Goal: Task Accomplishment & Management: Complete application form

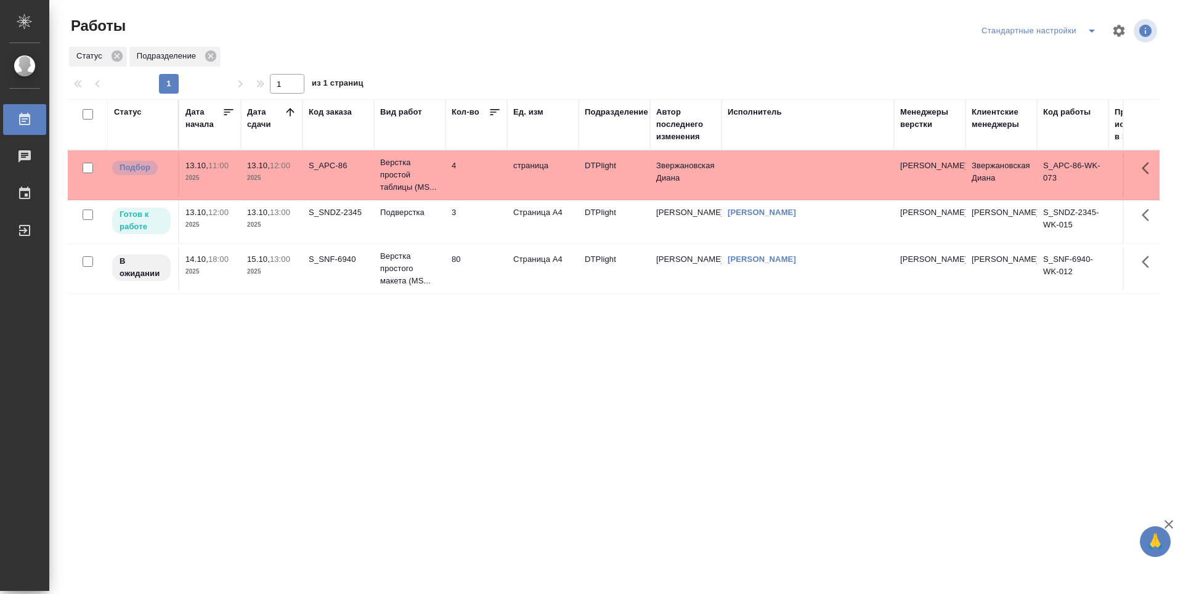
click at [398, 234] on td "Подверстка" at bounding box center [409, 221] width 71 height 43
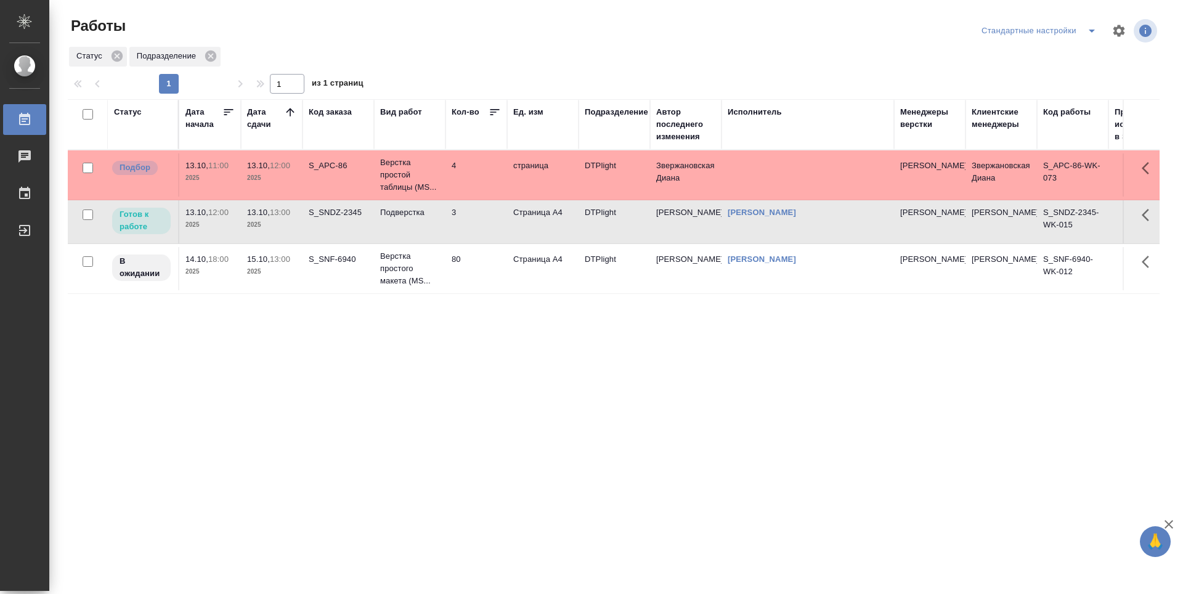
click at [480, 173] on td "4" at bounding box center [476, 174] width 62 height 43
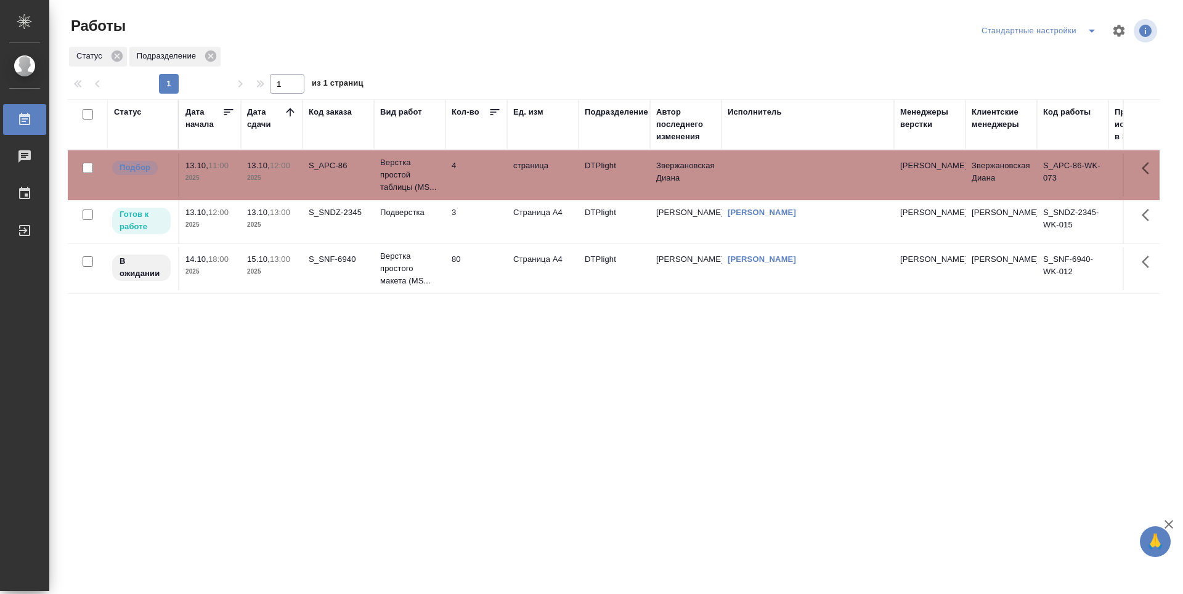
click at [480, 173] on td "4" at bounding box center [476, 174] width 62 height 43
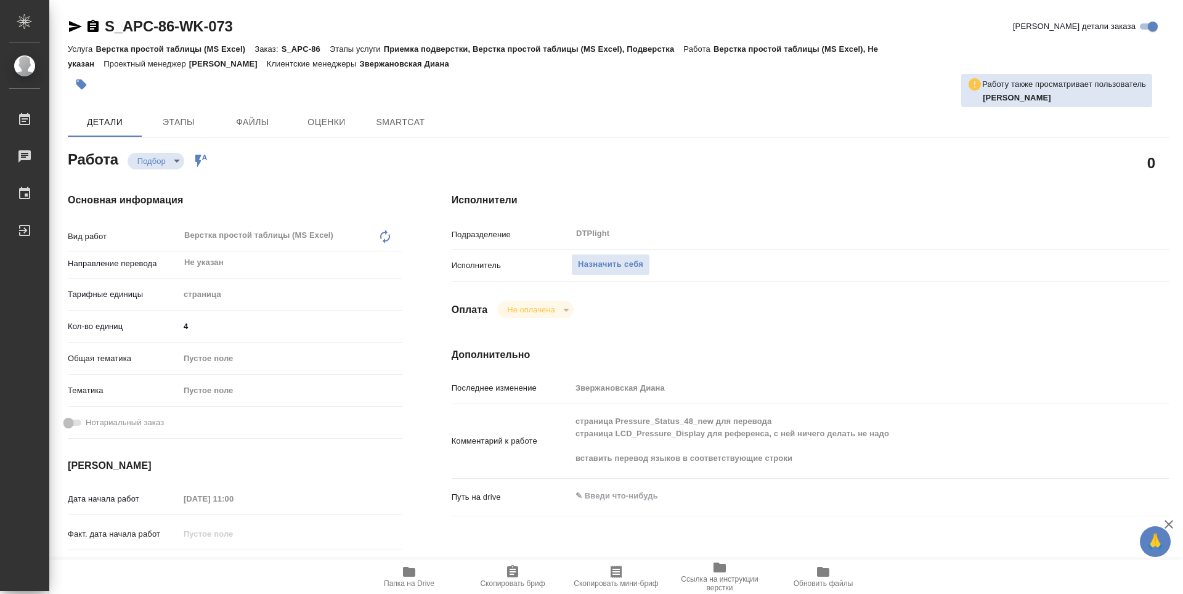
type textarea "x"
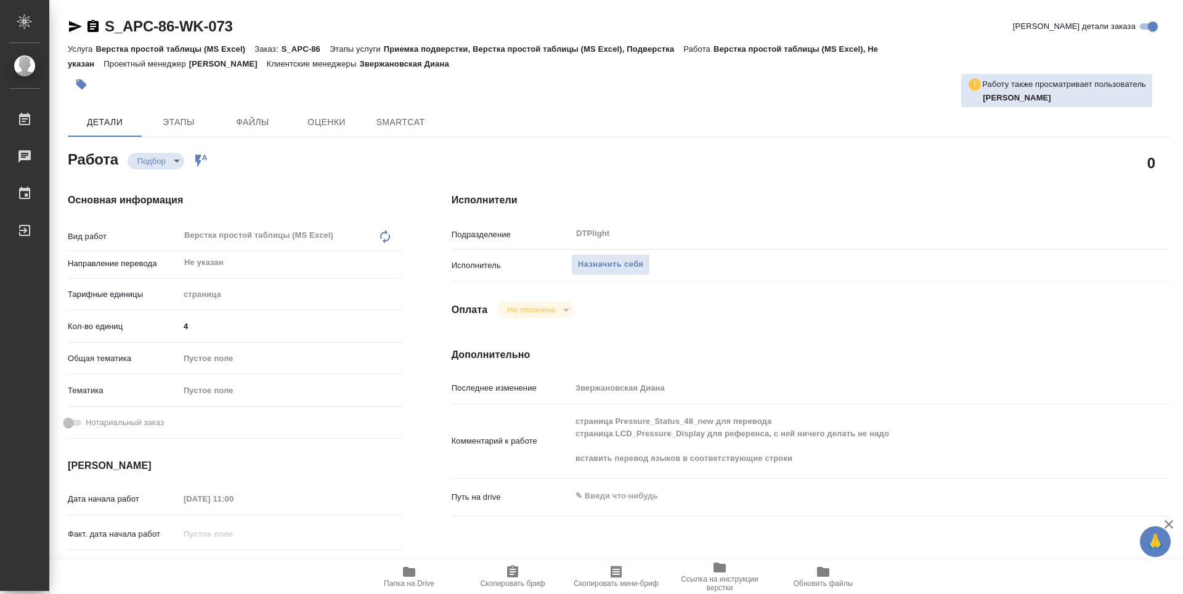
type textarea "x"
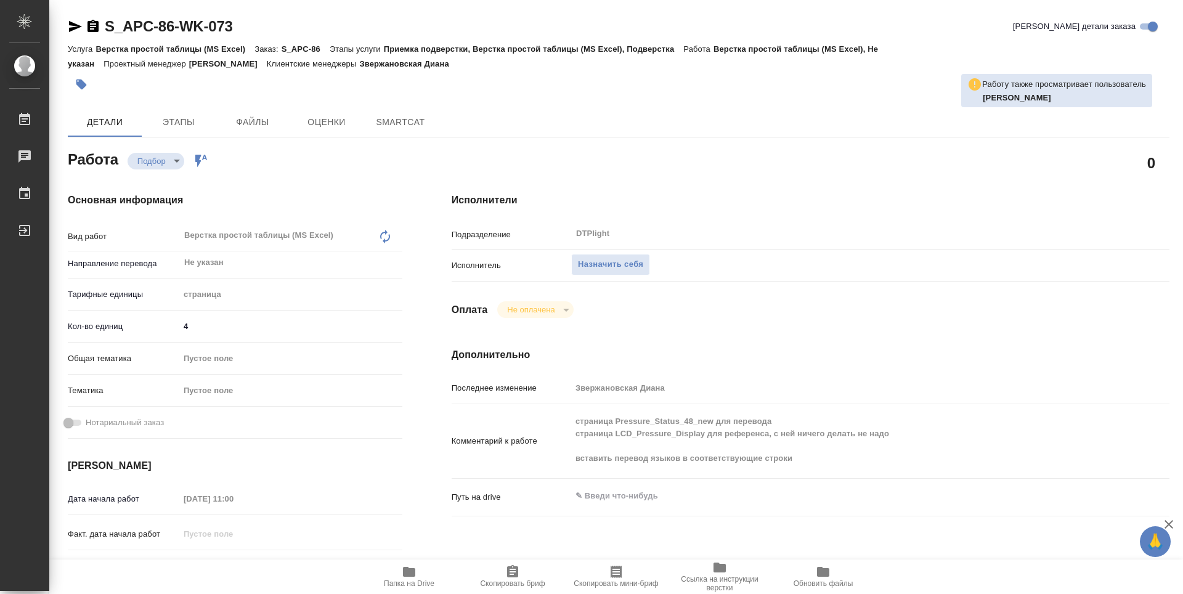
type textarea "x"
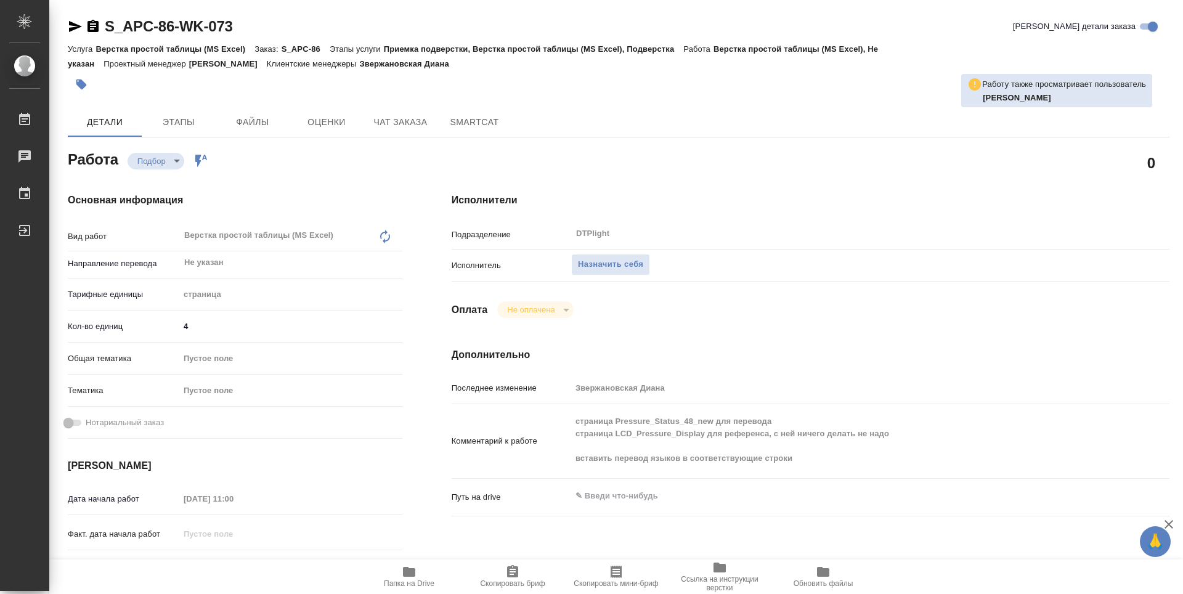
type textarea "x"
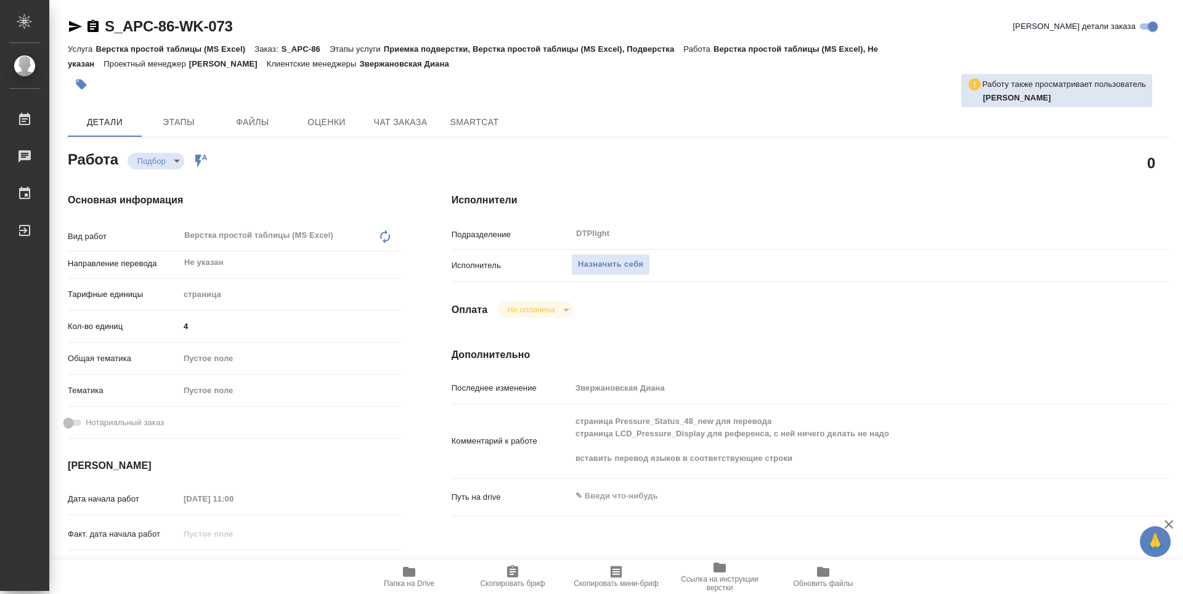
type textarea "x"
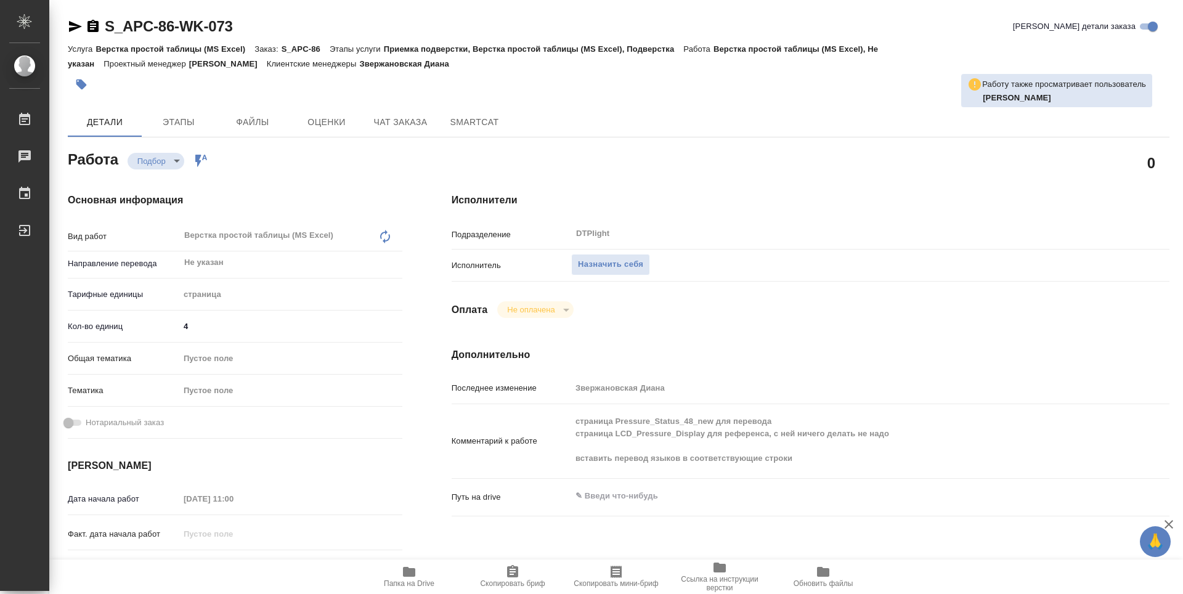
click at [396, 577] on span "Папка на Drive" at bounding box center [409, 575] width 89 height 23
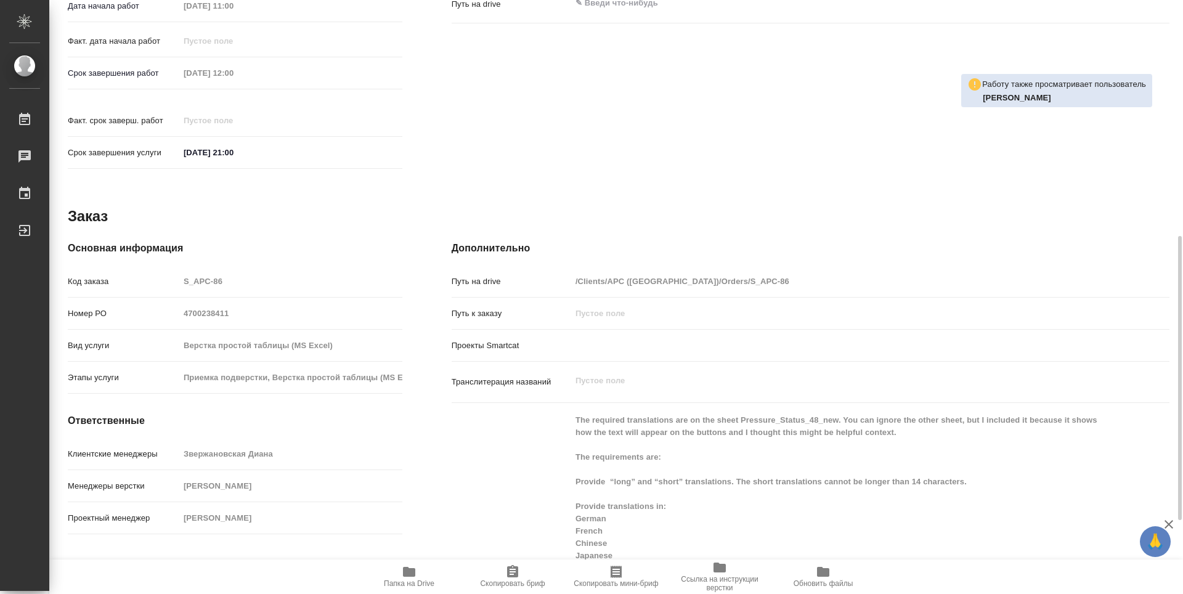
scroll to position [616, 0]
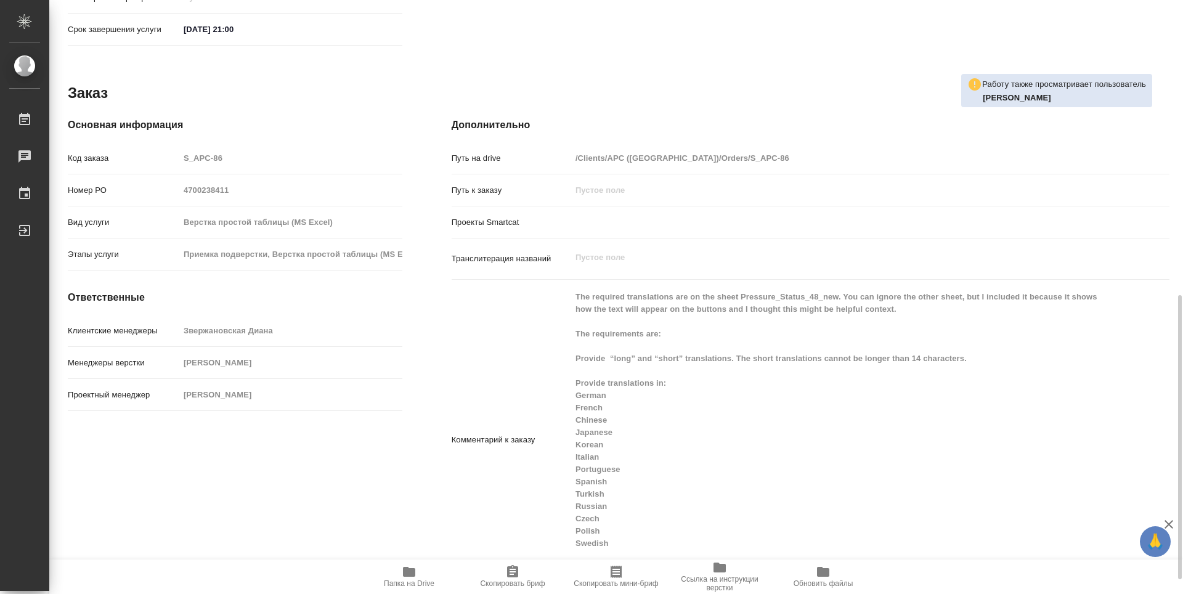
click at [423, 580] on span "Папка на Drive" at bounding box center [409, 583] width 51 height 9
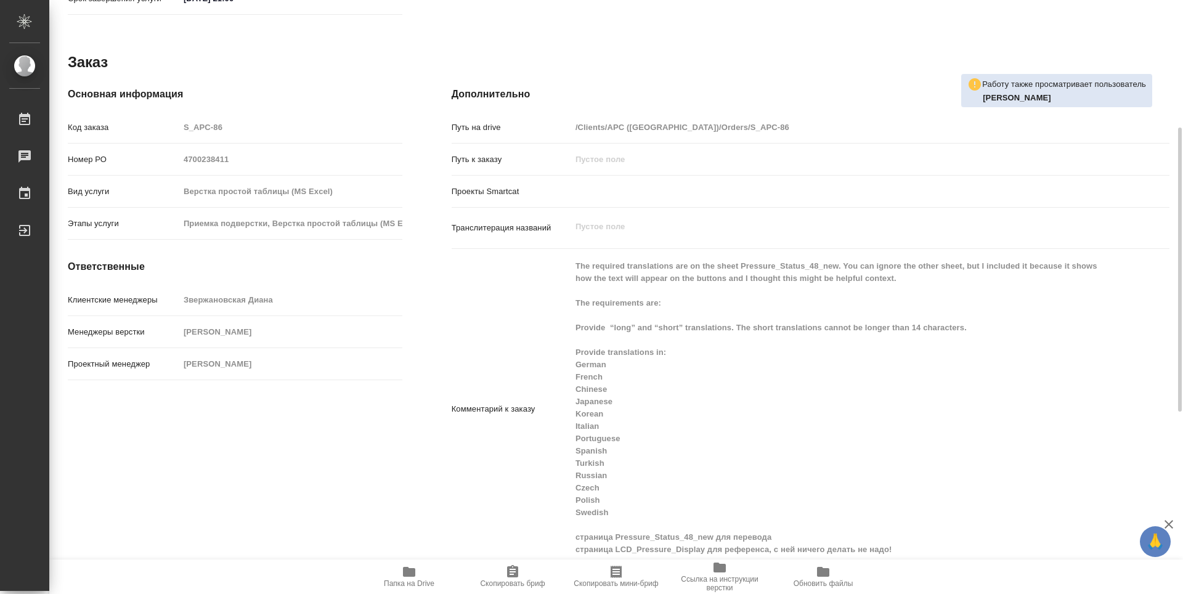
scroll to position [524, 0]
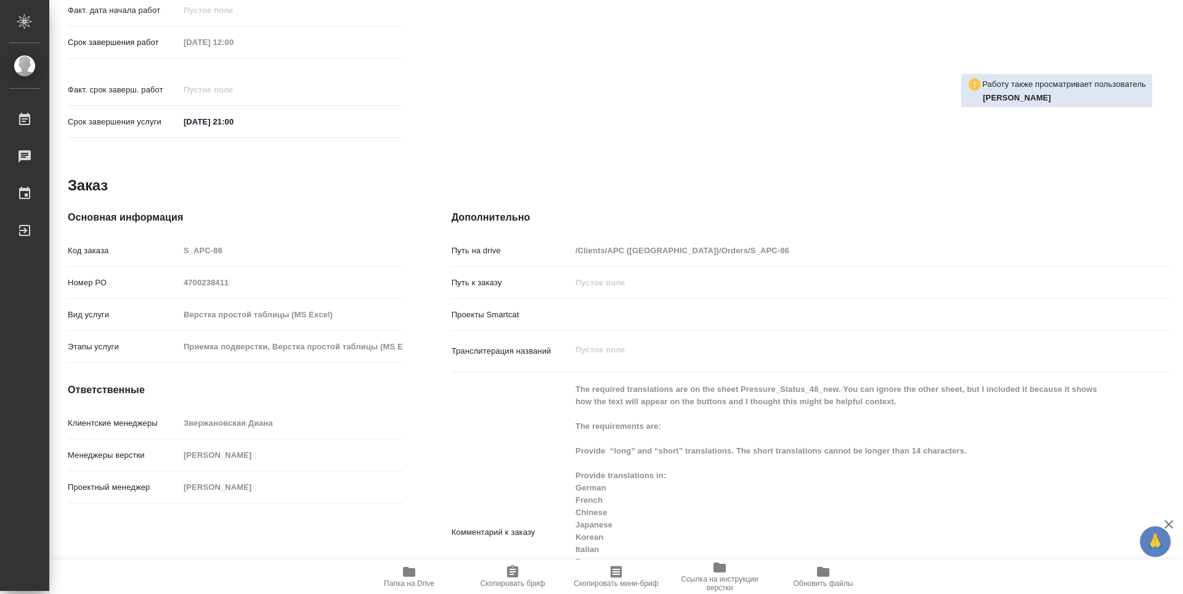
type textarea "x"
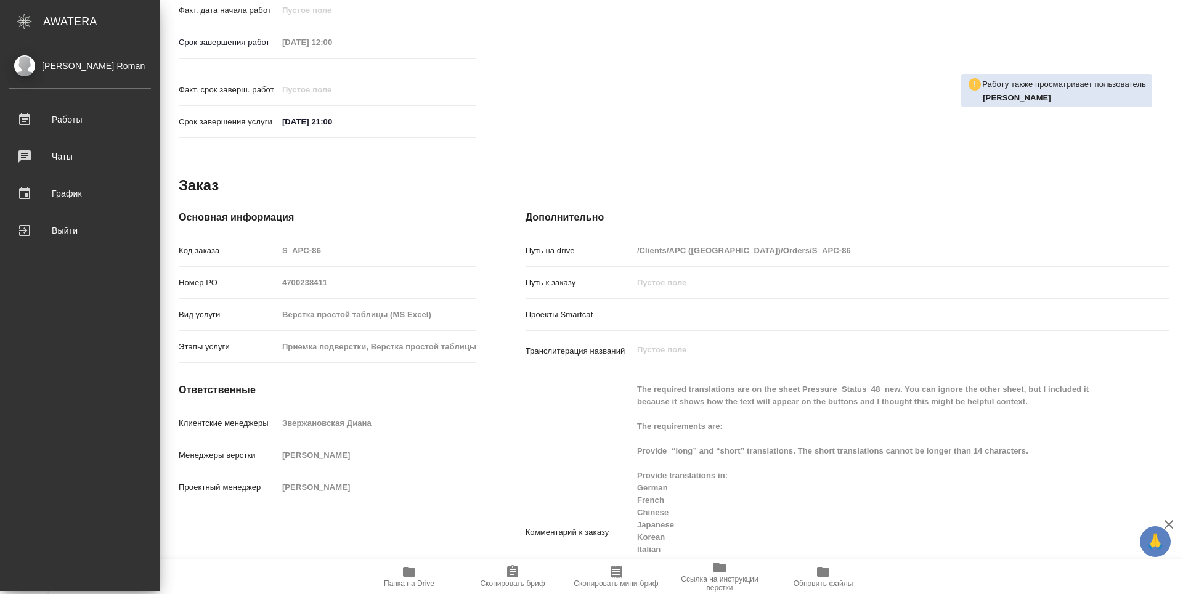
type textarea "x"
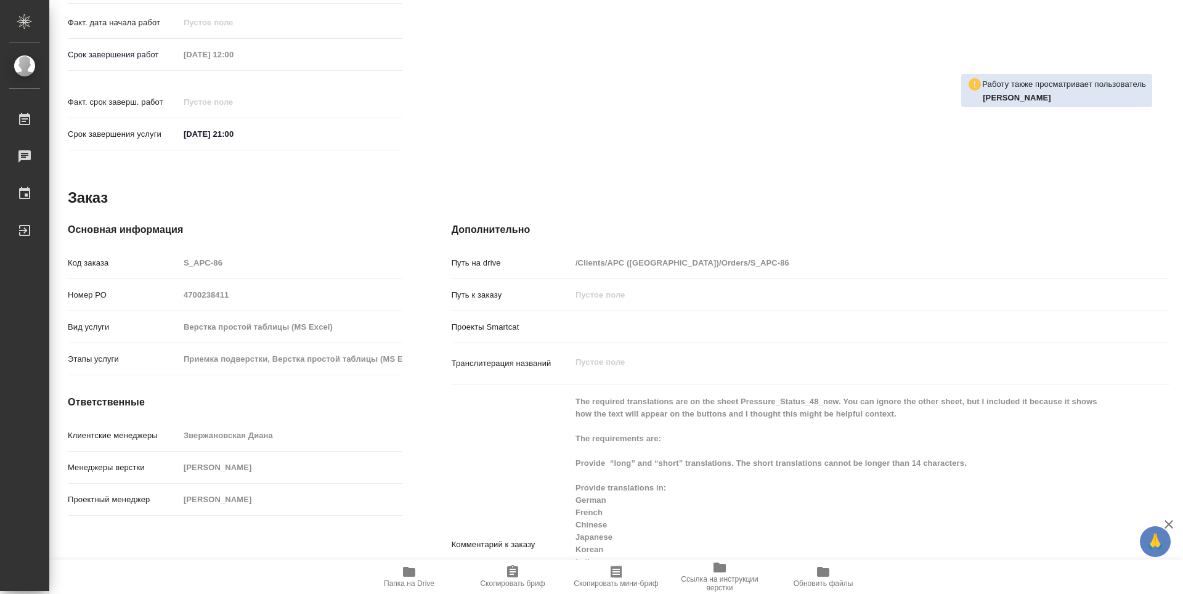
scroll to position [536, 0]
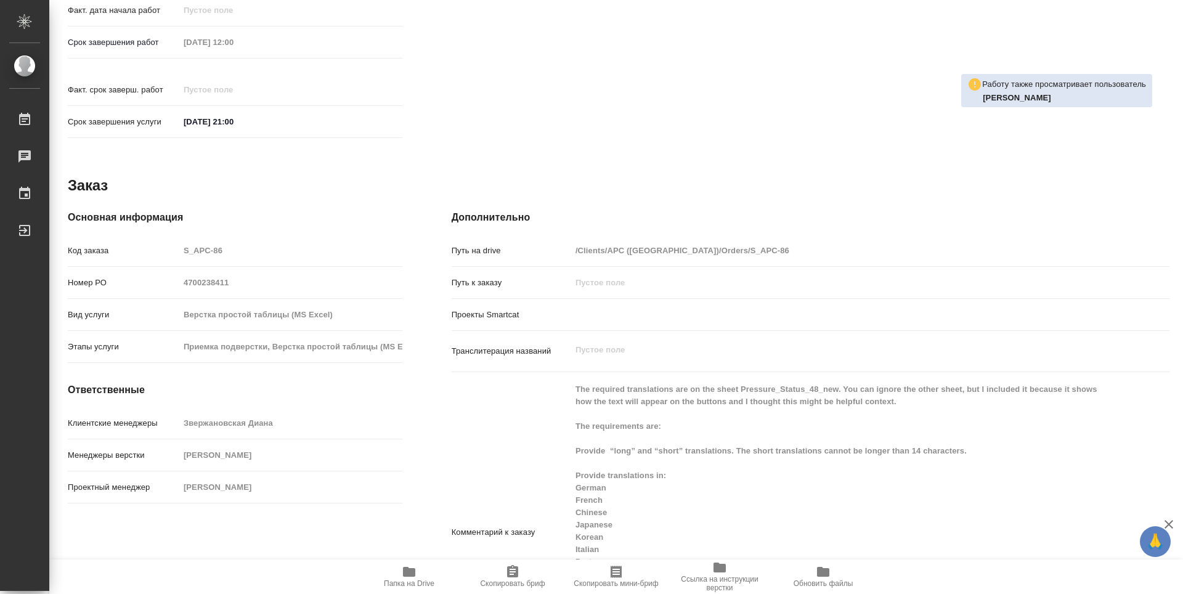
type textarea "x"
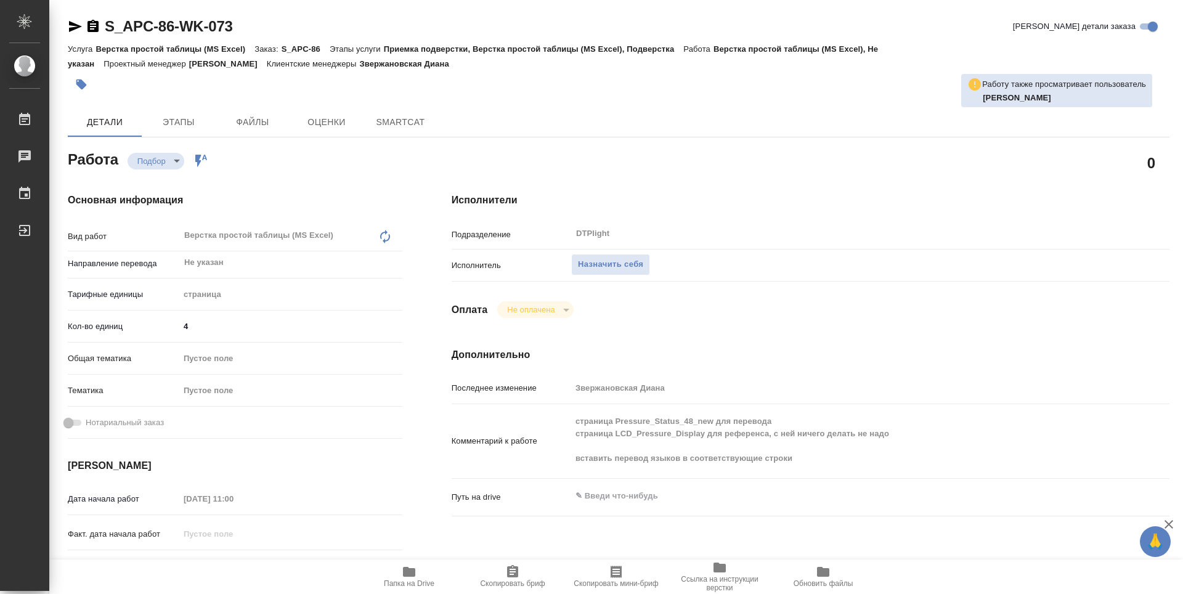
type textarea "x"
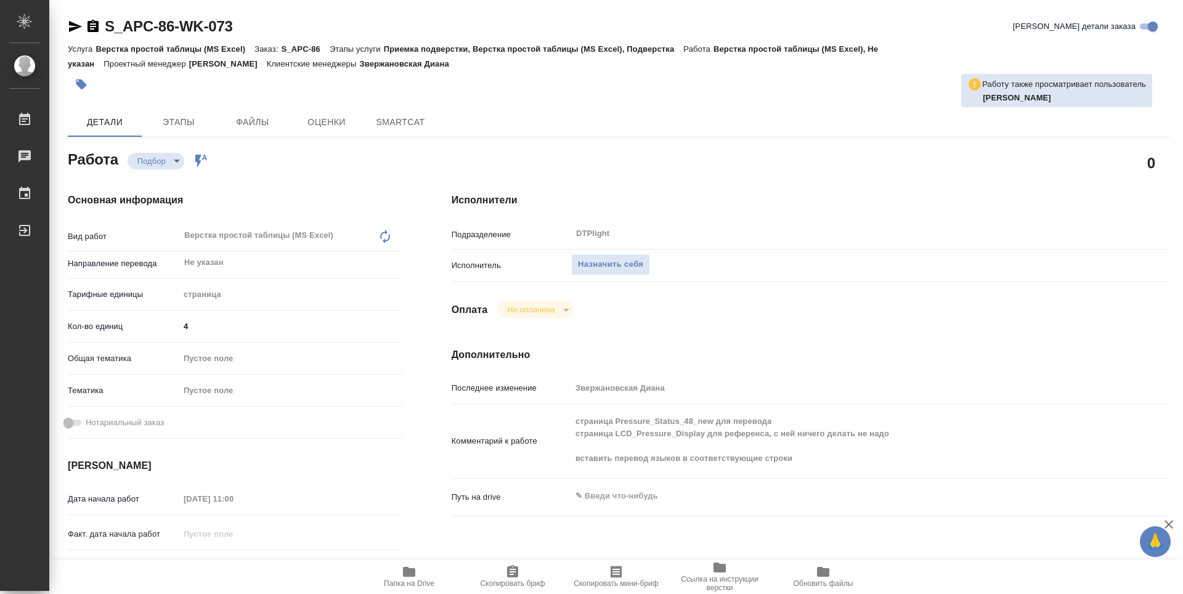
type textarea "x"
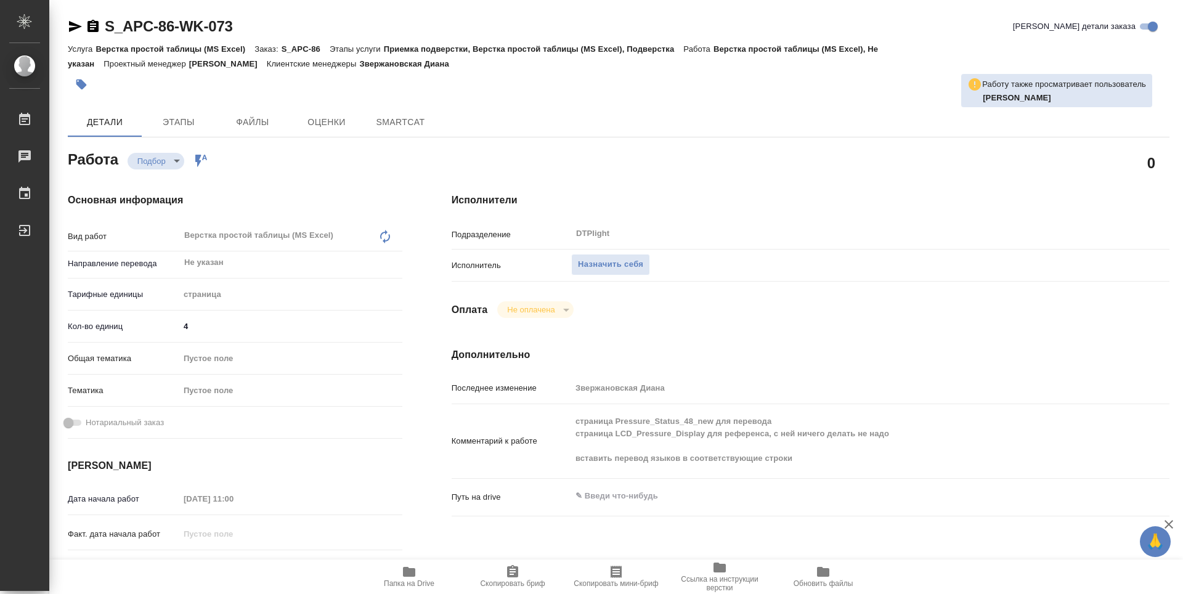
type textarea "x"
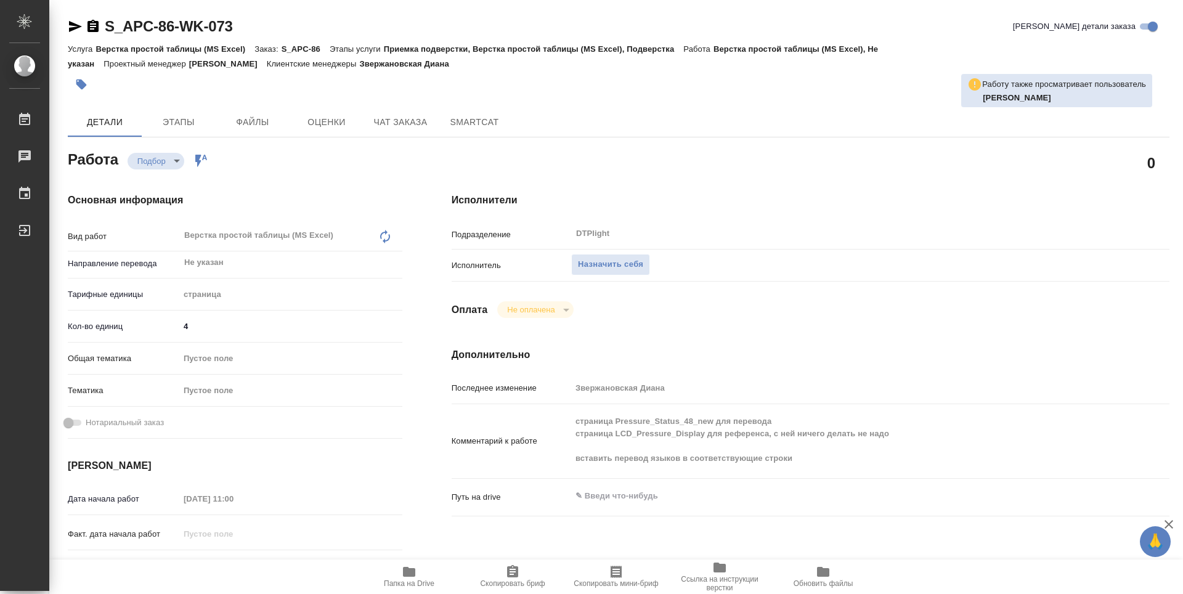
type textarea "x"
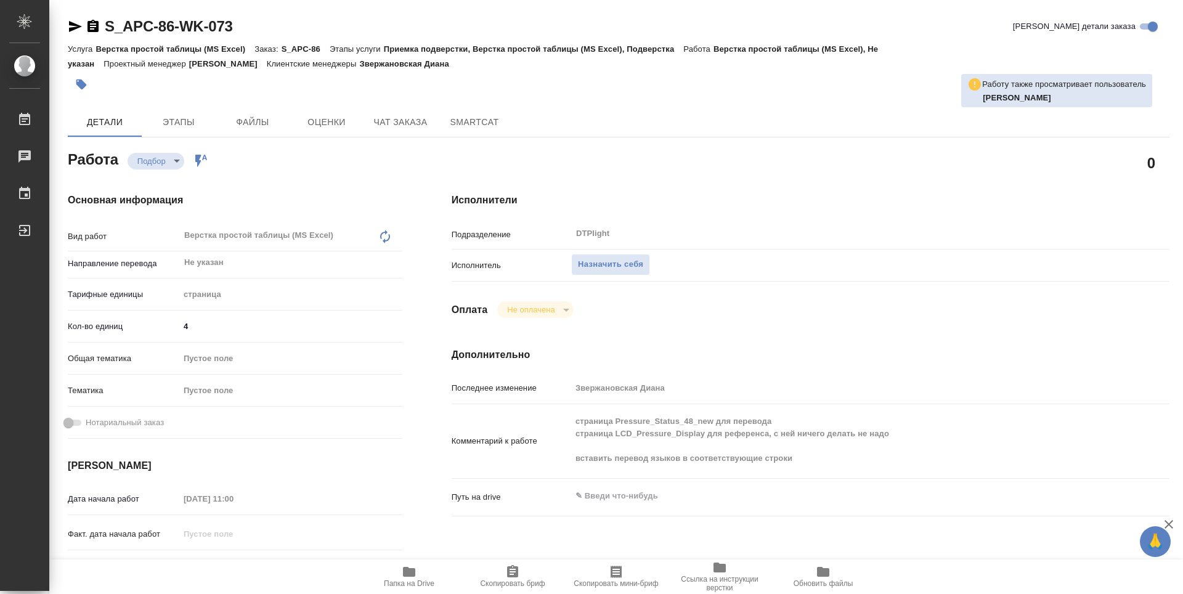
type textarea "x"
